Goal: Find specific page/section: Find specific page/section

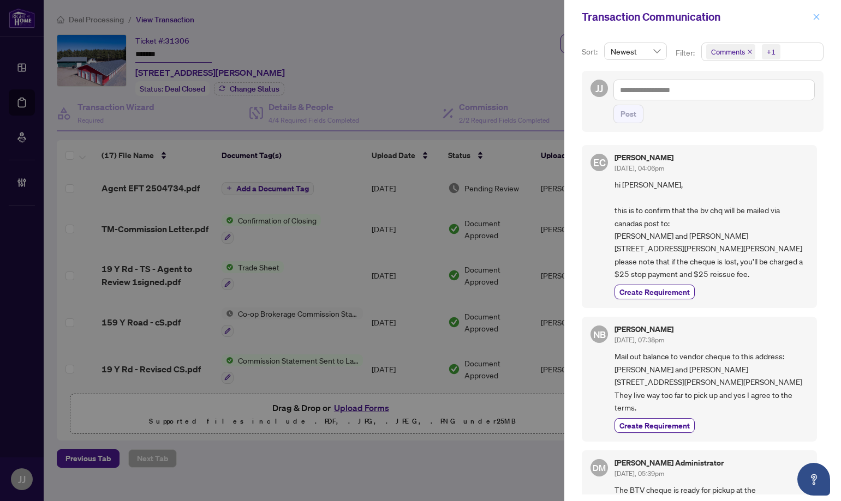
click at [817, 17] on icon "close" at bounding box center [817, 17] width 6 height 6
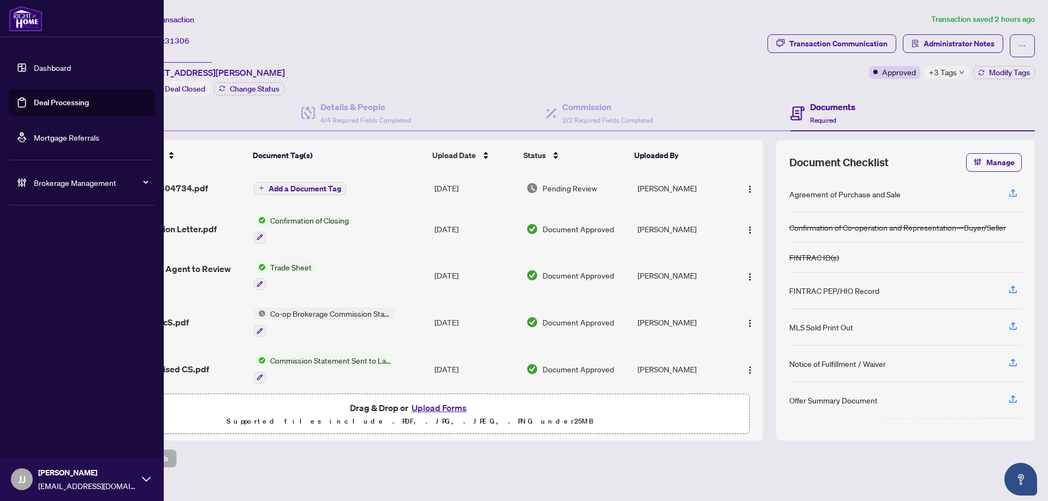
click at [37, 98] on link "Deal Processing" at bounding box center [61, 103] width 55 height 10
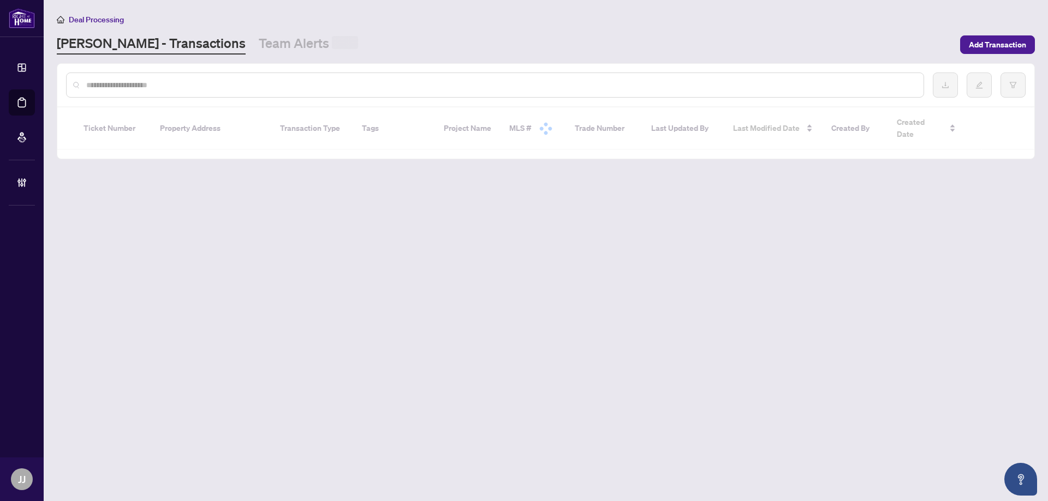
click at [265, 88] on input "text" at bounding box center [500, 85] width 828 height 12
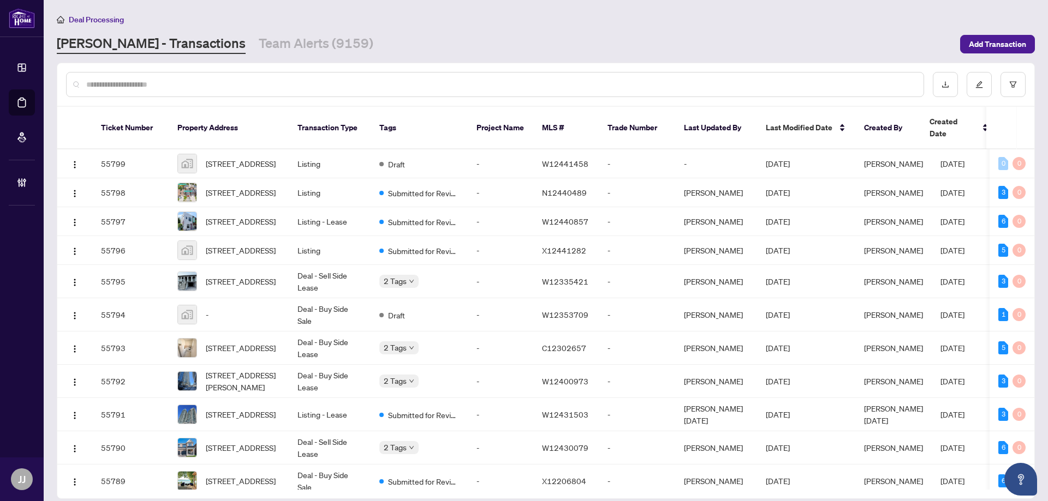
click at [278, 79] on input "text" at bounding box center [500, 85] width 828 height 12
click at [290, 86] on input "text" at bounding box center [500, 85] width 828 height 12
paste input "**********"
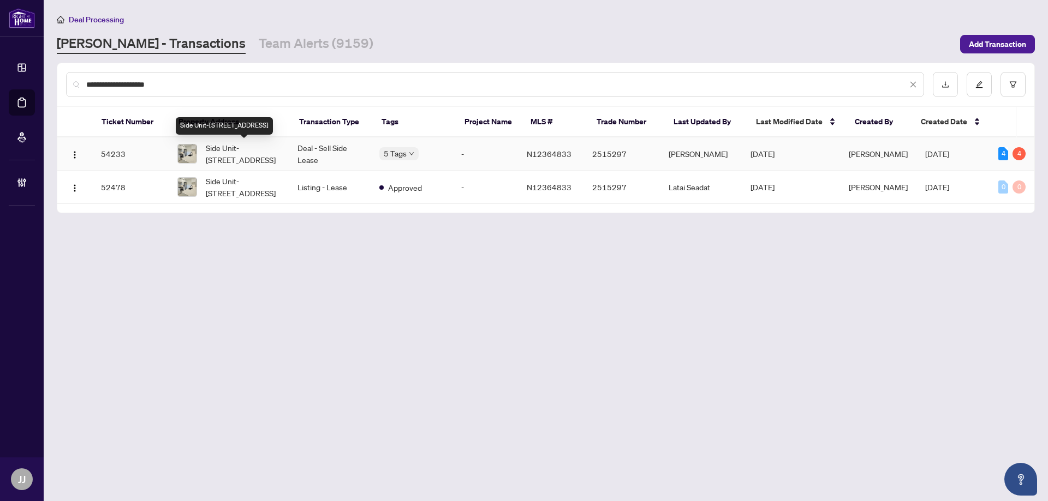
type input "**********"
click at [232, 158] on span "Side Unit-[STREET_ADDRESS]" at bounding box center [243, 154] width 74 height 24
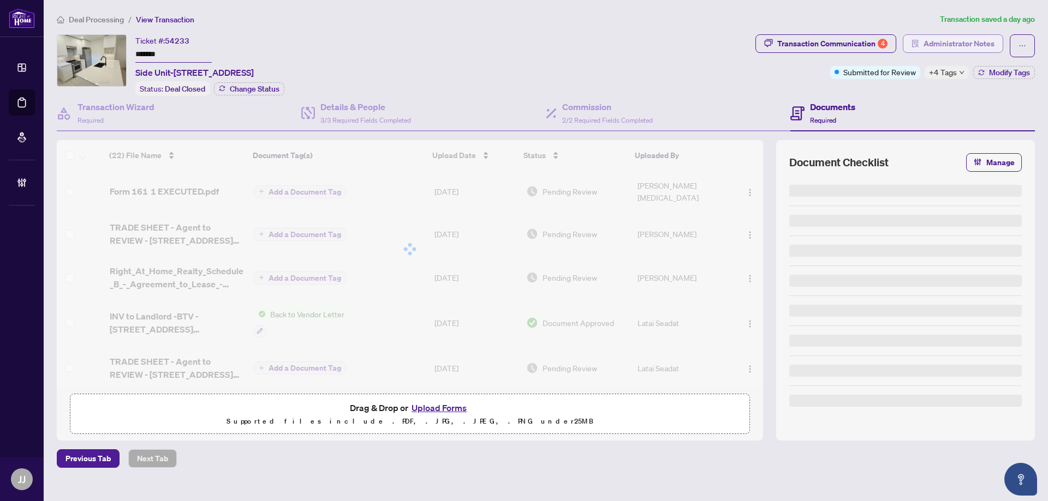
click at [840, 49] on span "Administrator Notes" at bounding box center [958, 43] width 71 height 17
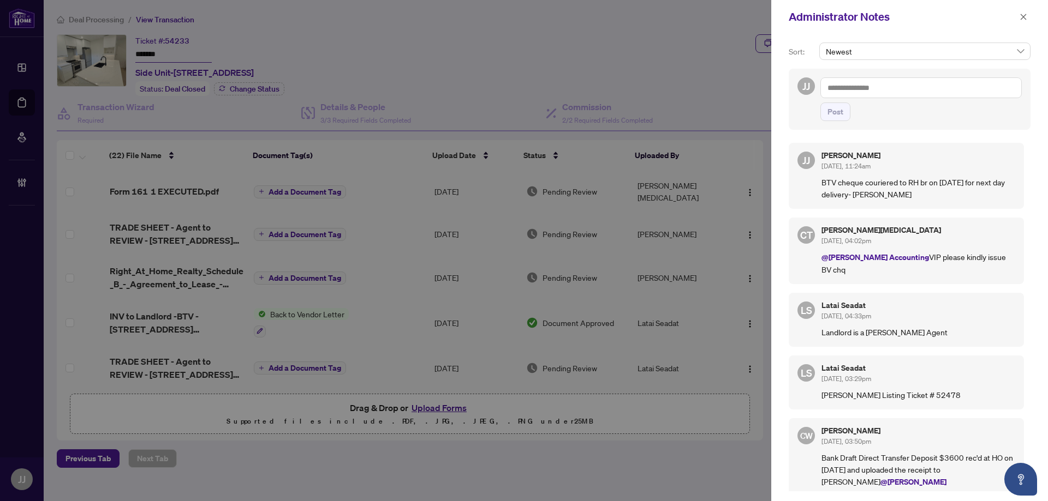
click at [840, 40] on div "Sort: Newest JJ Post [PERSON_NAME] [PERSON_NAME] [DATE], 11:24am BTV cheque cou…" at bounding box center [909, 268] width 277 height 468
click at [840, 7] on div "Administrator Notes" at bounding box center [909, 17] width 277 height 34
click at [840, 14] on icon "close" at bounding box center [1023, 17] width 8 height 8
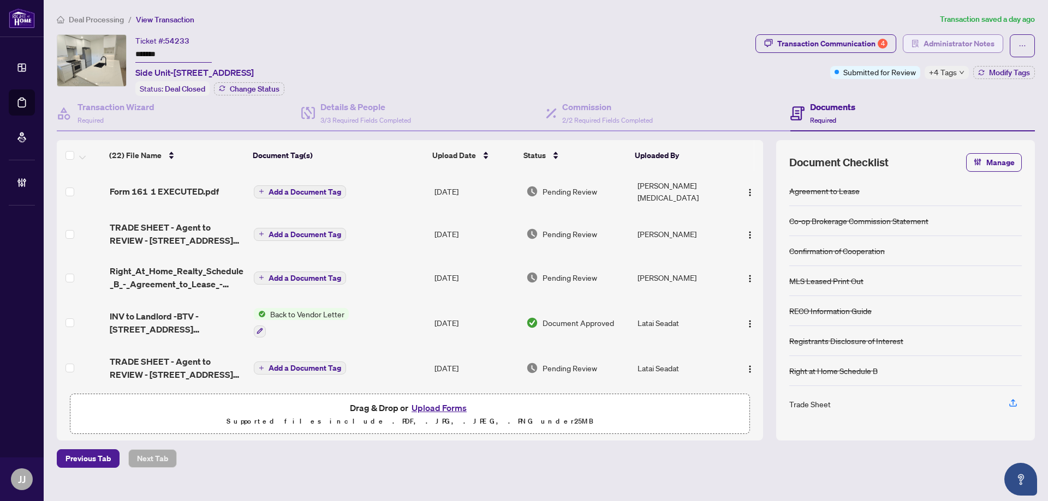
click at [840, 39] on span "Administrator Notes" at bounding box center [958, 43] width 71 height 17
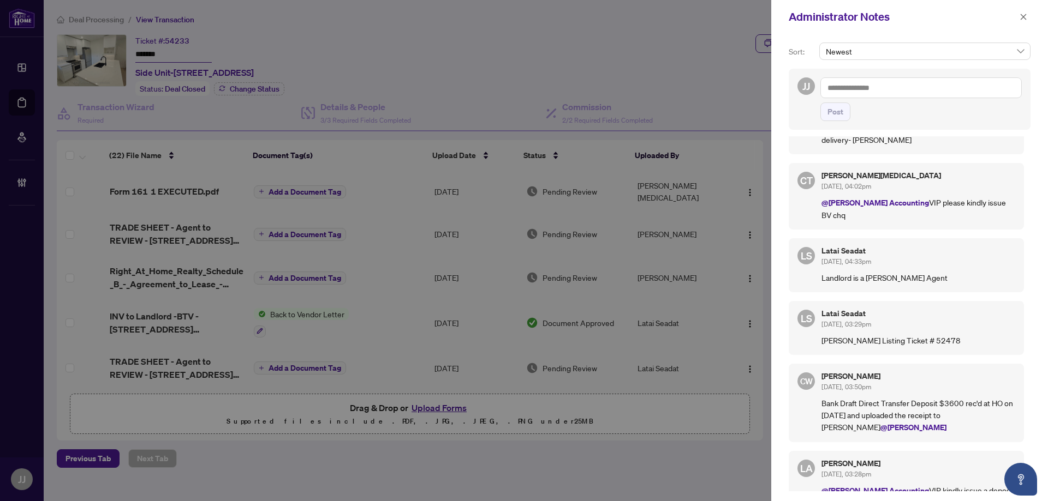
scroll to position [55, 0]
click at [840, 18] on icon "close" at bounding box center [1023, 17] width 8 height 8
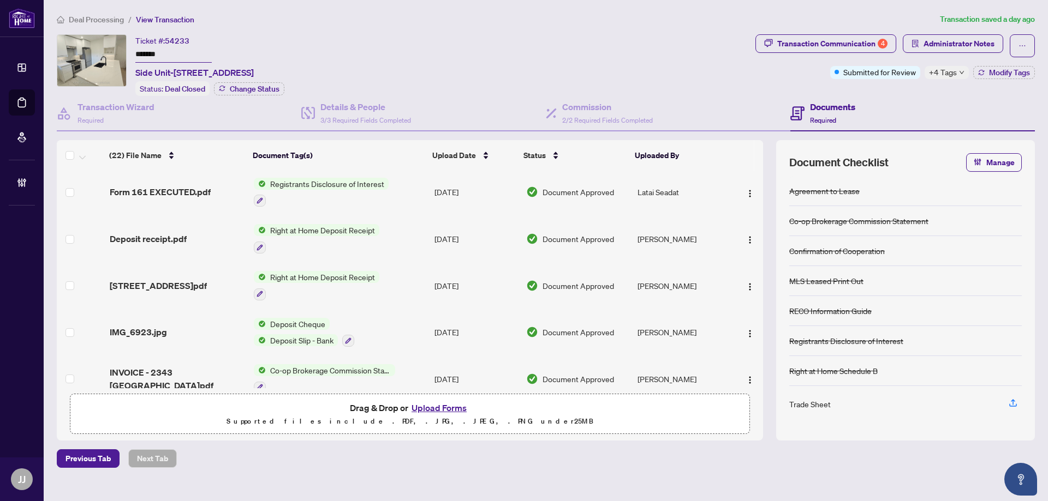
scroll to position [382, 0]
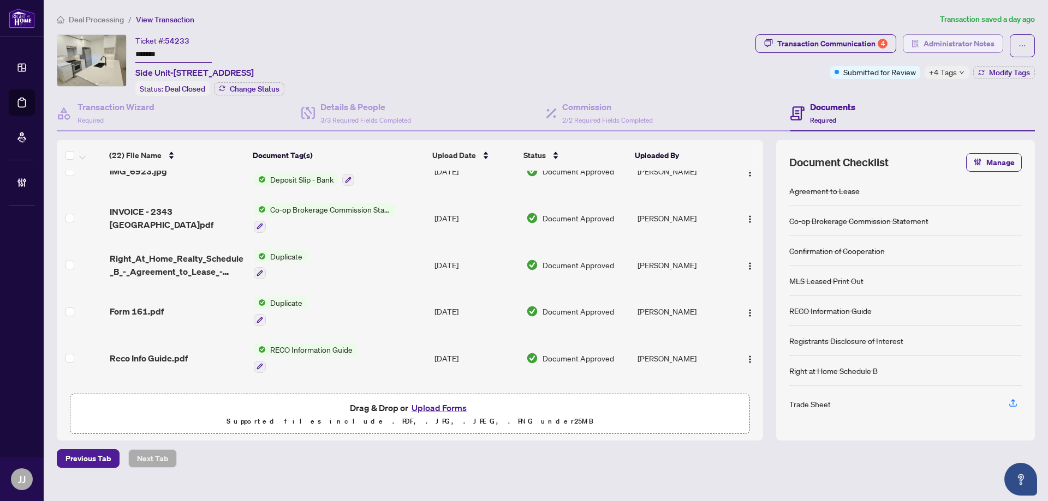
click at [840, 43] on span "Administrator Notes" at bounding box center [958, 43] width 71 height 17
